Goal: Transaction & Acquisition: Purchase product/service

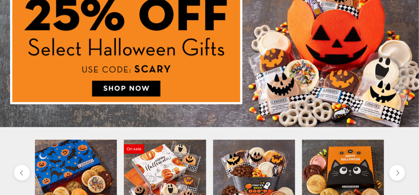
scroll to position [142, 0]
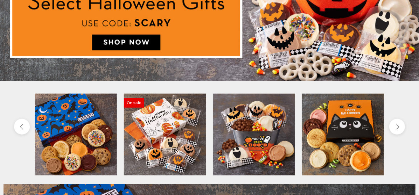
click at [127, 43] on img at bounding box center [209, 2] width 419 height 157
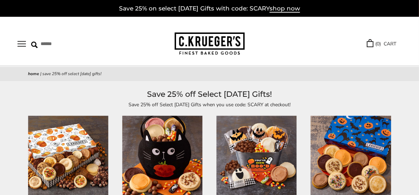
click at [23, 44] on button "Open navigation" at bounding box center [22, 44] width 8 height 6
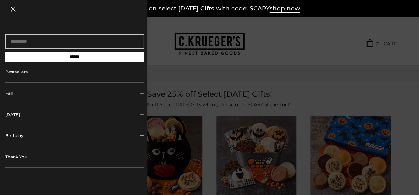
click at [41, 113] on button "[DATE]" at bounding box center [74, 114] width 139 height 21
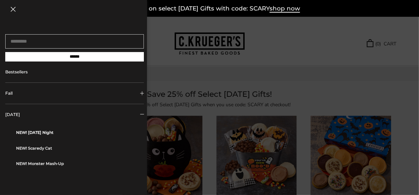
click at [46, 132] on link "NEW! [DATE] Night" at bounding box center [77, 132] width 123 height 15
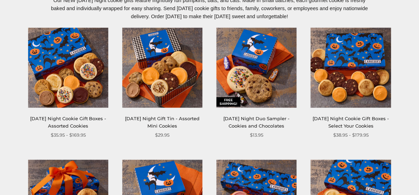
scroll to position [106, 0]
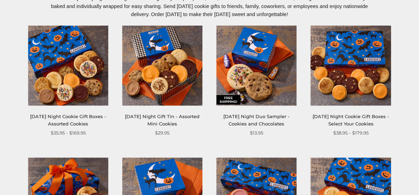
click at [258, 117] on link "[DATE] Night Duo Sampler - Cookies and Chocolates" at bounding box center [257, 120] width 66 height 13
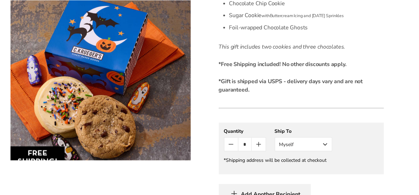
scroll to position [284, 0]
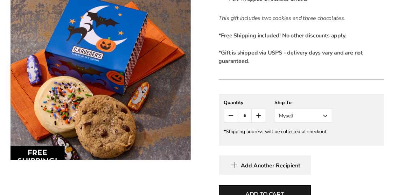
click at [325, 117] on button "Myself" at bounding box center [303, 116] width 57 height 14
click at [301, 144] on button "Other Recipient" at bounding box center [303, 142] width 57 height 13
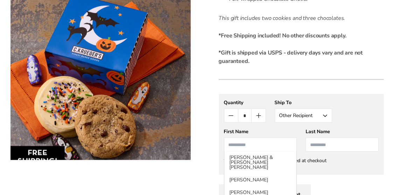
click at [243, 145] on input "First Name" at bounding box center [260, 145] width 73 height 14
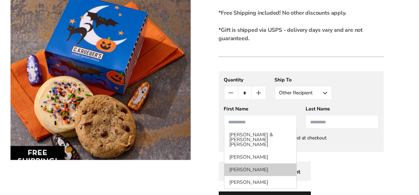
scroll to position [319, 0]
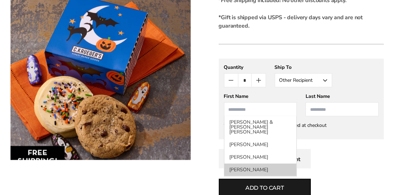
click at [251, 166] on li "[PERSON_NAME]" at bounding box center [260, 170] width 72 height 13
type input "*****"
type input "*******"
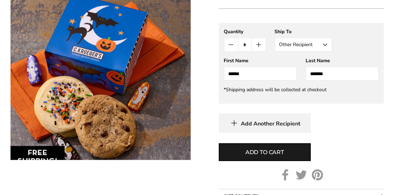
scroll to position [390, 0]
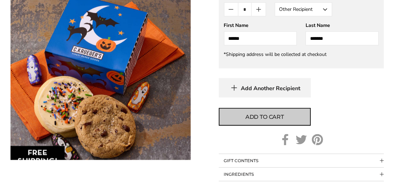
click at [267, 118] on span "Add to cart" at bounding box center [264, 117] width 39 height 8
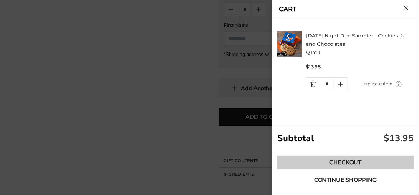
click at [346, 162] on link "Checkout" at bounding box center [345, 163] width 137 height 14
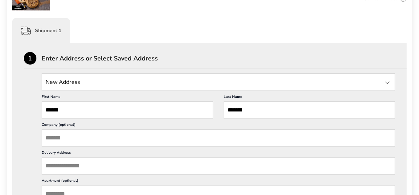
scroll to position [178, 0]
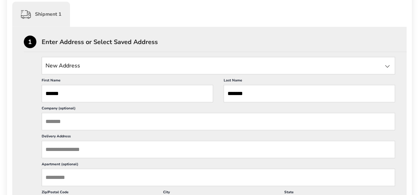
click at [58, 155] on input "Delivery Address" at bounding box center [219, 150] width 354 height 18
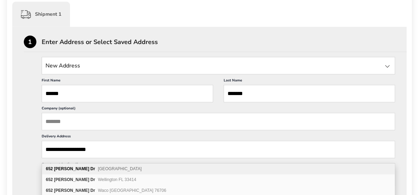
type input "**********"
type input "*******"
type input "*****"
type input "**********"
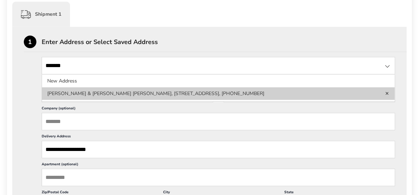
click at [388, 94] on link "Delete address" at bounding box center [387, 93] width 5 height 5
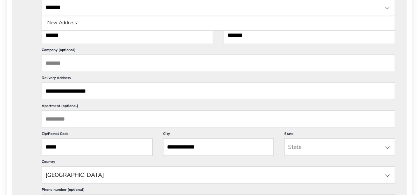
scroll to position [248, 0]
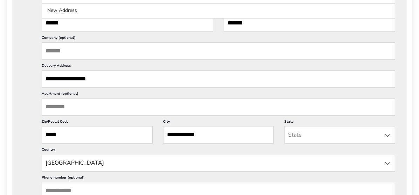
click at [387, 140] on div at bounding box center [387, 136] width 8 height 8
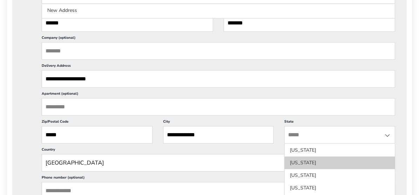
scroll to position [123, 0]
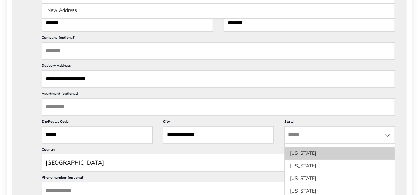
click at [305, 158] on li "[US_STATE]" at bounding box center [340, 153] width 110 height 13
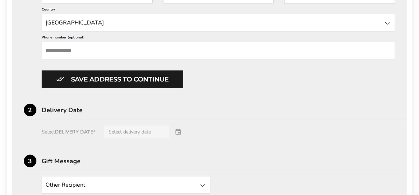
scroll to position [390, 0]
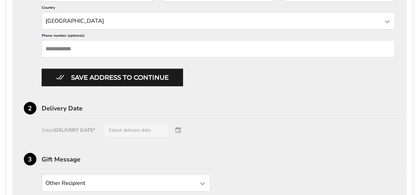
click at [85, 138] on div "Select DELIVERY DATE* Select delivery date" at bounding box center [210, 131] width 372 height 14
click at [179, 138] on div "Select DELIVERY DATE* Select delivery date" at bounding box center [210, 131] width 372 height 14
click at [150, 138] on div "Select DELIVERY DATE* Select delivery date" at bounding box center [210, 131] width 372 height 14
click at [140, 137] on div "Select DELIVERY DATE* Select delivery date" at bounding box center [210, 131] width 372 height 14
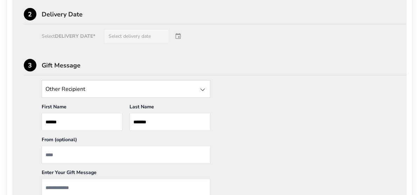
scroll to position [497, 0]
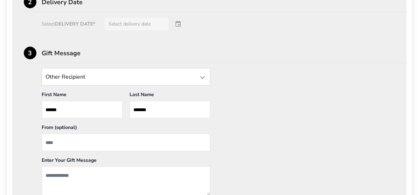
click at [60, 149] on input "From" at bounding box center [126, 143] width 169 height 18
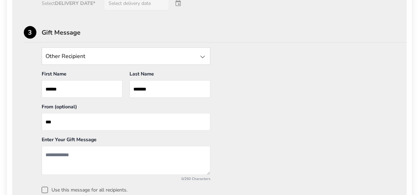
scroll to position [533, 0]
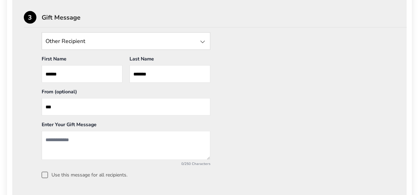
type input "***"
click at [97, 147] on textarea "Add a message" at bounding box center [126, 145] width 169 height 29
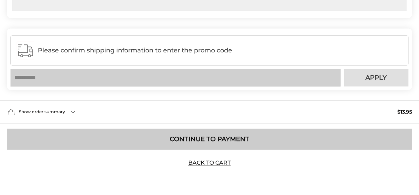
scroll to position [730, 0]
type textarea "**********"
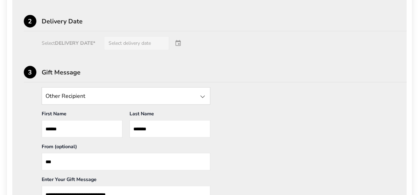
scroll to position [446, 0]
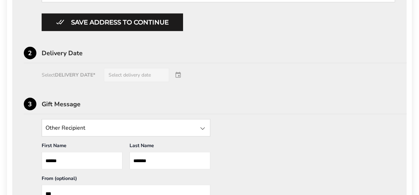
click at [179, 82] on div "Select DELIVERY DATE* Select delivery date" at bounding box center [210, 75] width 372 height 14
click at [58, 56] on div "Delivery Date" at bounding box center [224, 53] width 365 height 6
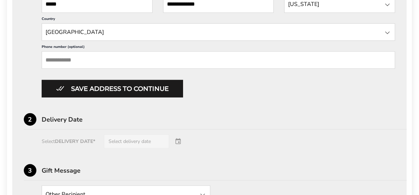
scroll to position [375, 0]
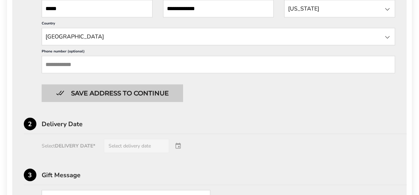
click at [89, 102] on button "Save address to continue" at bounding box center [112, 94] width 141 height 18
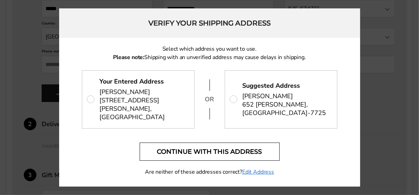
click at [205, 158] on button "Continue with this address" at bounding box center [210, 152] width 140 height 18
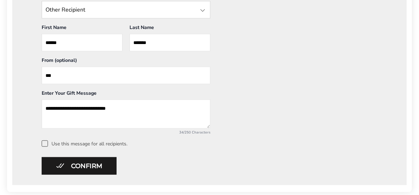
scroll to position [248, 0]
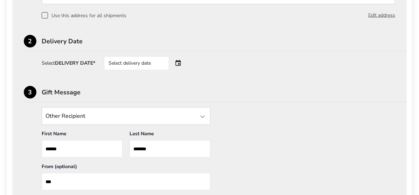
click at [154, 63] on div "Select delivery date" at bounding box center [136, 63] width 65 height 14
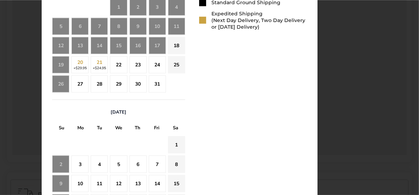
scroll to position [390, 0]
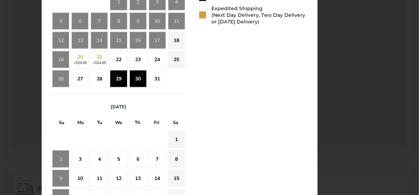
click at [138, 78] on div "30" at bounding box center [138, 78] width 17 height 17
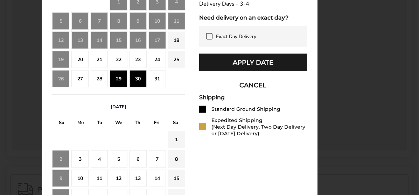
click at [247, 69] on button "Apply Date" at bounding box center [253, 63] width 108 height 18
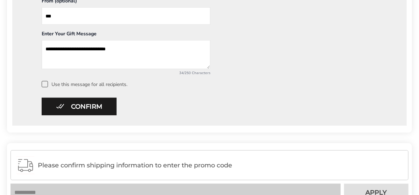
scroll to position [425, 0]
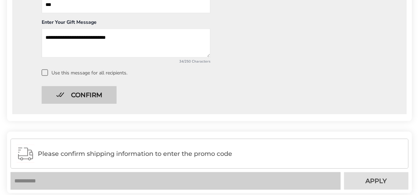
click at [83, 93] on button "Confirm" at bounding box center [79, 95] width 75 height 18
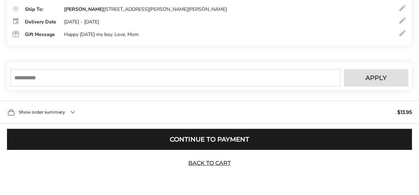
scroll to position [181, 0]
click at [35, 77] on input "text" at bounding box center [176, 78] width 330 height 18
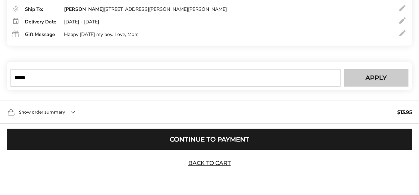
type input "*****"
click at [364, 79] on button "Apply" at bounding box center [376, 78] width 64 height 18
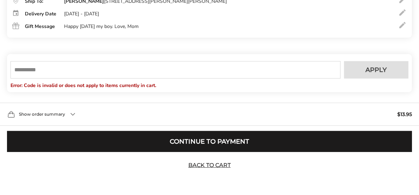
scroll to position [192, 0]
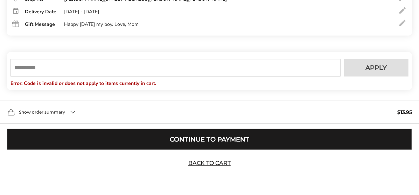
click at [219, 139] on button "Continue to Payment" at bounding box center [209, 139] width 405 height 21
